Goal: Find specific page/section: Find specific page/section

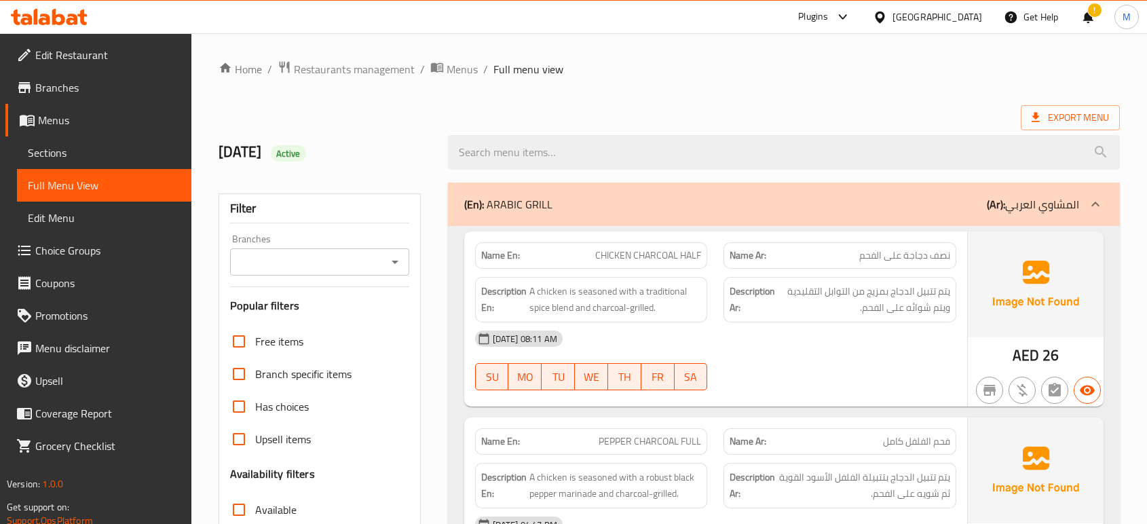
click at [938, 17] on div "[GEOGRAPHIC_DATA]" at bounding box center [937, 17] width 90 height 15
click at [938, 23] on div "[GEOGRAPHIC_DATA]" at bounding box center [937, 17] width 90 height 15
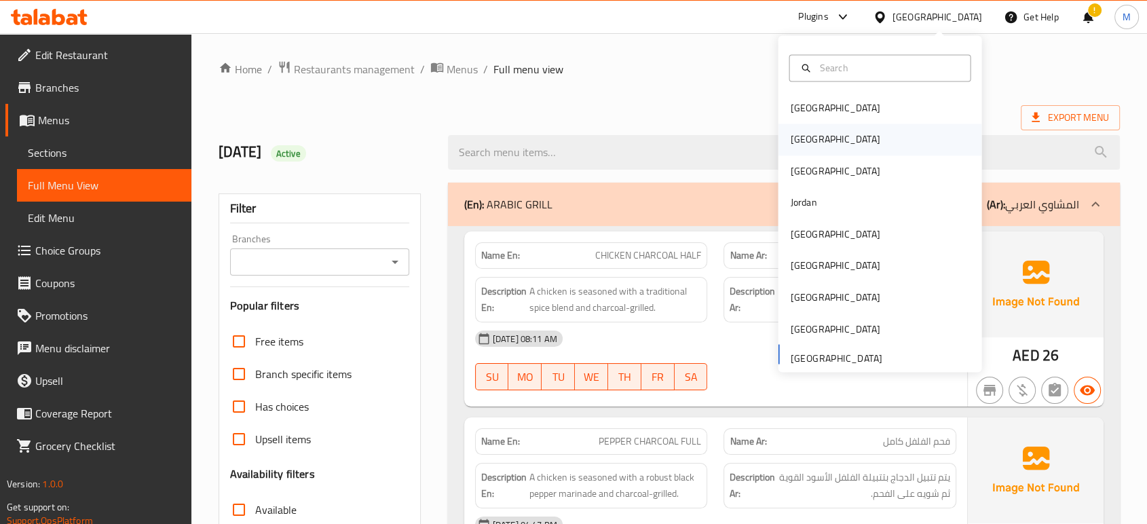
click at [816, 143] on div "[GEOGRAPHIC_DATA]" at bounding box center [880, 139] width 204 height 31
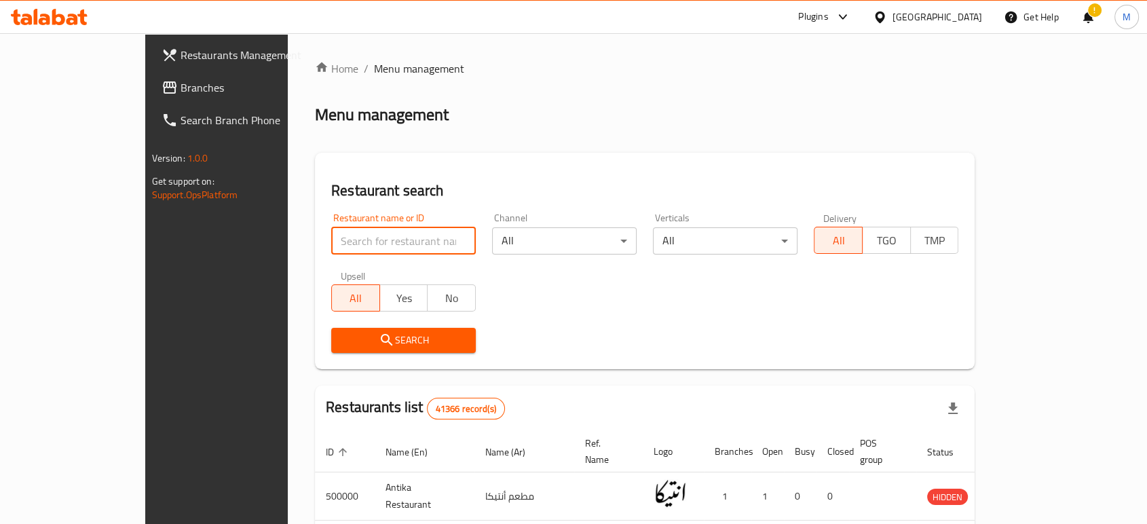
click at [386, 235] on input "search" at bounding box center [403, 240] width 145 height 27
paste input "707143"
type input "707143"
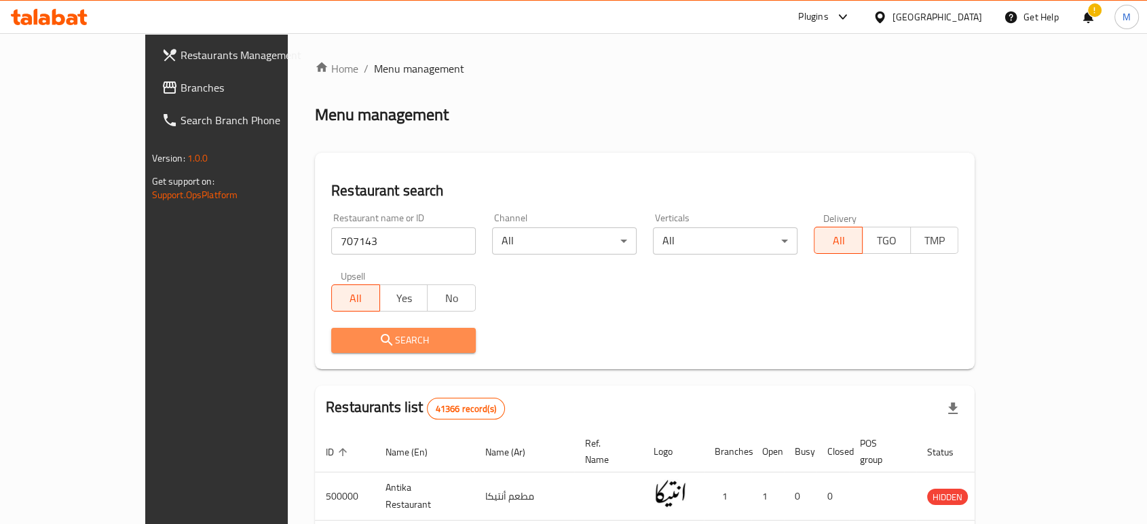
click at [342, 334] on span "Search" at bounding box center [403, 340] width 123 height 17
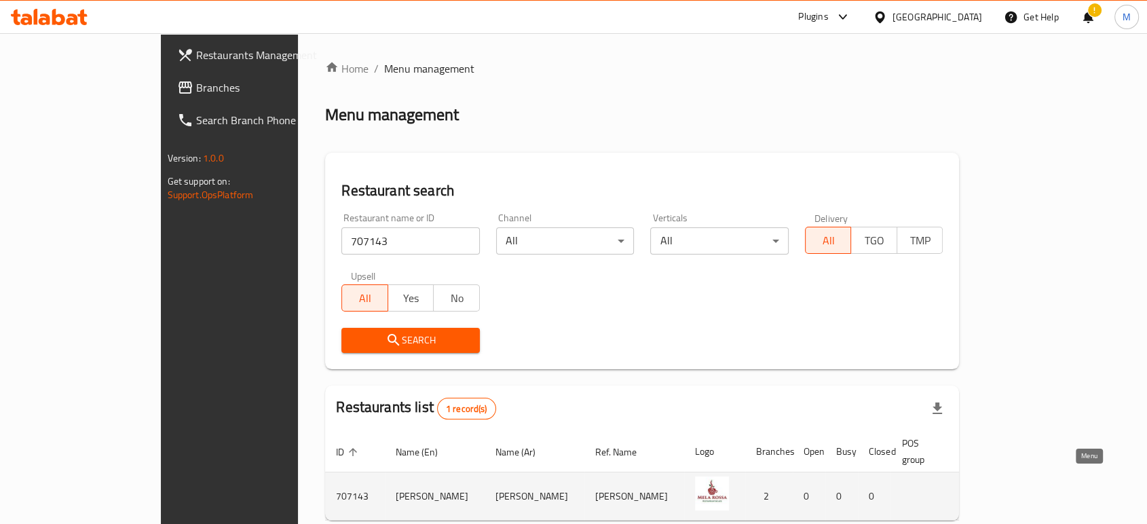
click at [1057, 491] on icon "enhanced table" at bounding box center [1049, 497] width 15 height 12
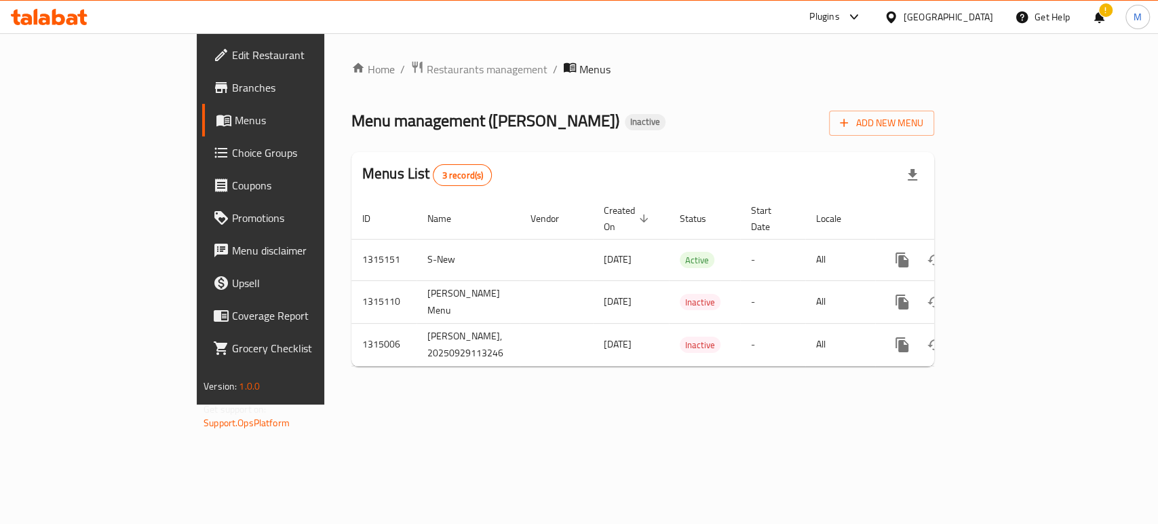
click at [232, 91] on span "Branches" at bounding box center [305, 87] width 147 height 16
